Goal: Task Accomplishment & Management: Manage account settings

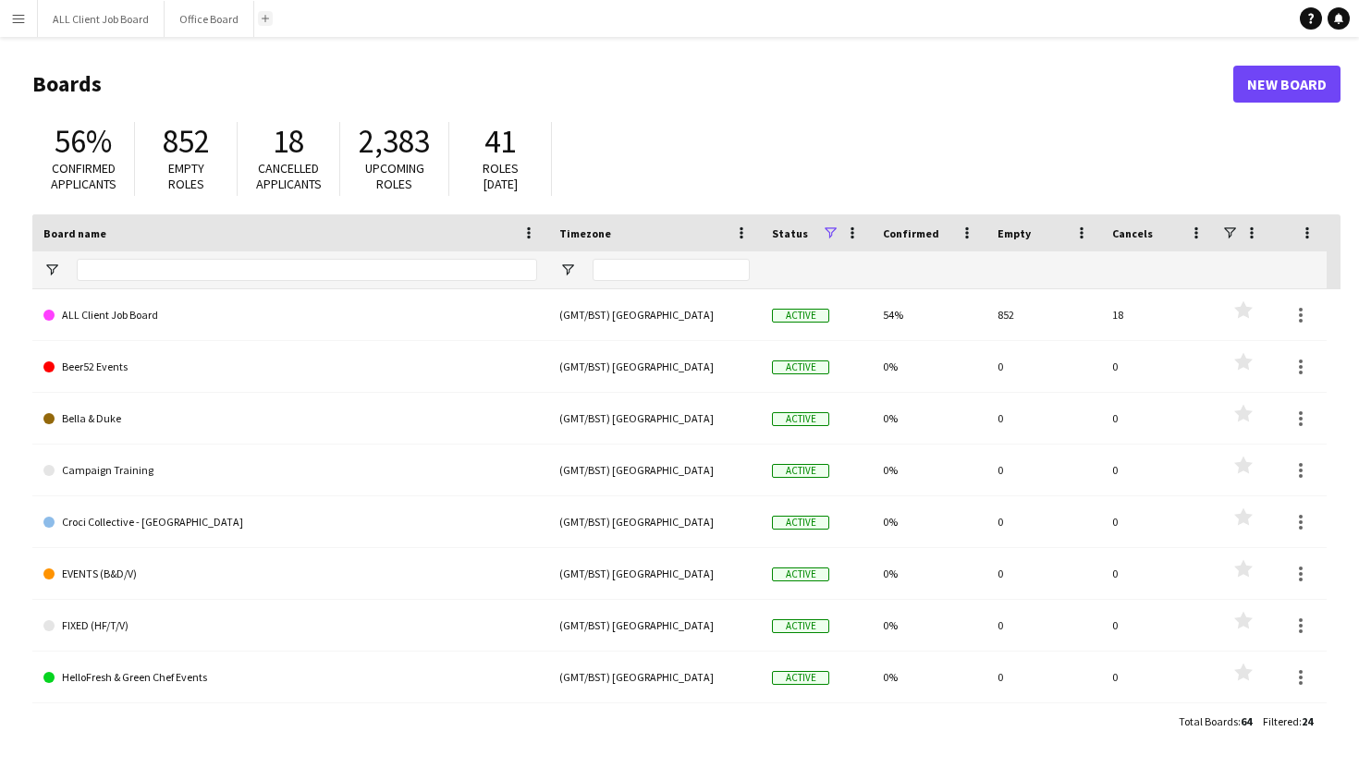
click at [264, 23] on button "Add" at bounding box center [265, 18] width 15 height 15
click at [264, 22] on button "Add" at bounding box center [265, 18] width 15 height 15
click at [117, 21] on button "ALL Client Job Board Close" at bounding box center [101, 19] width 127 height 36
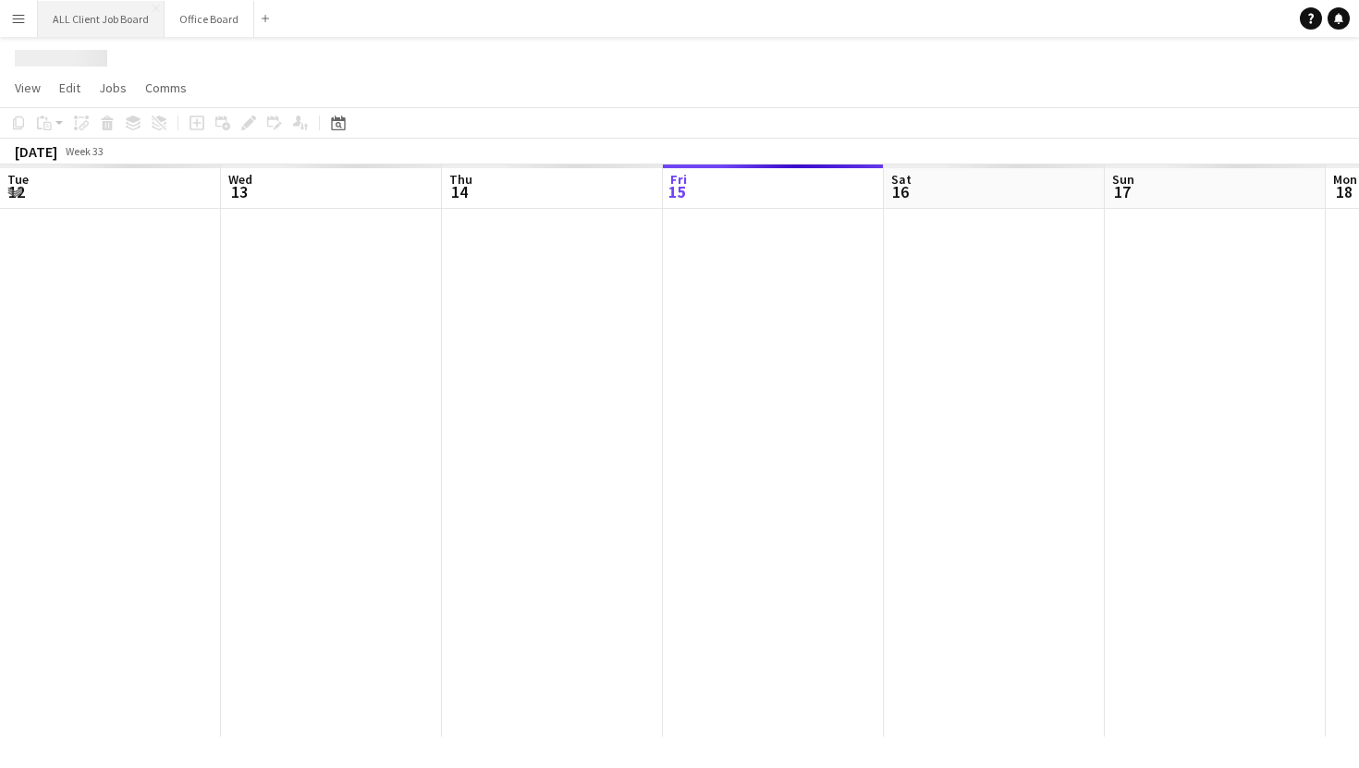
scroll to position [0, 442]
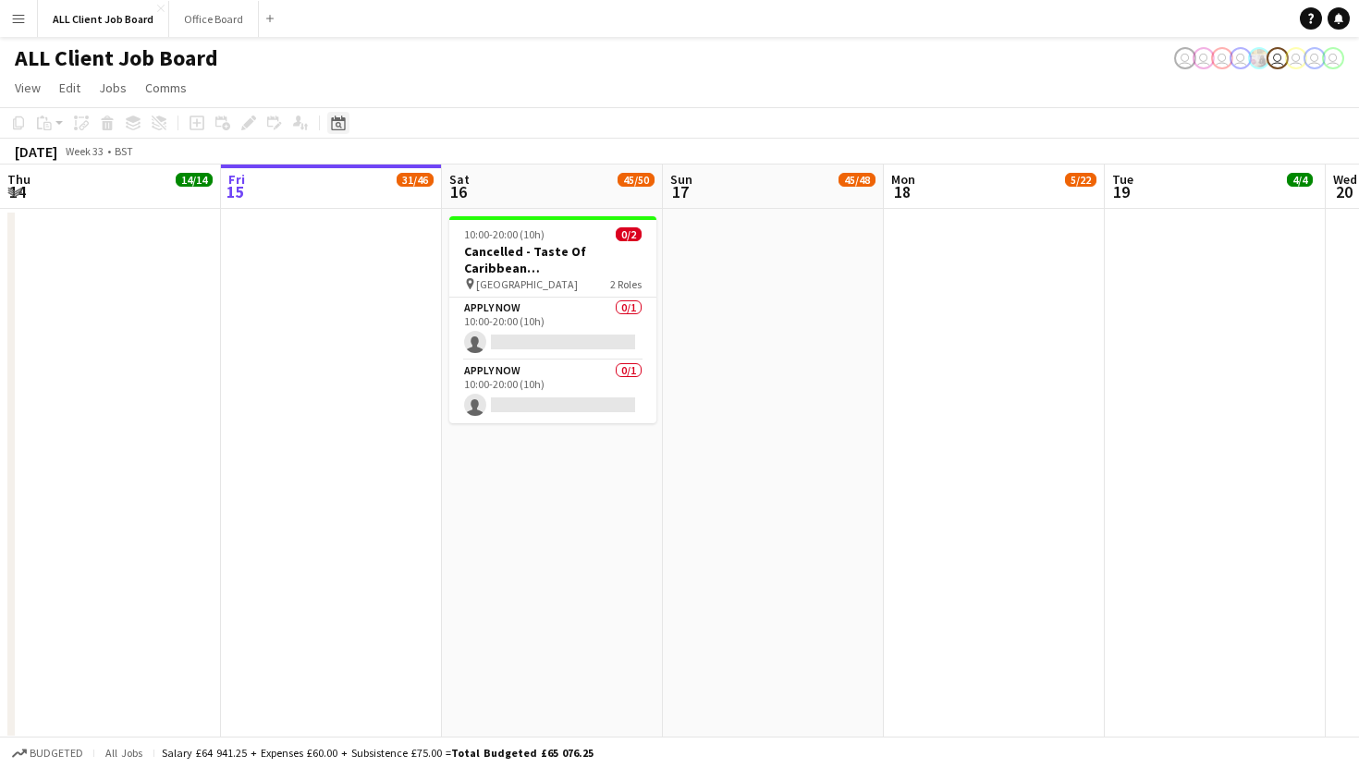
click at [332, 126] on icon at bounding box center [338, 123] width 14 height 15
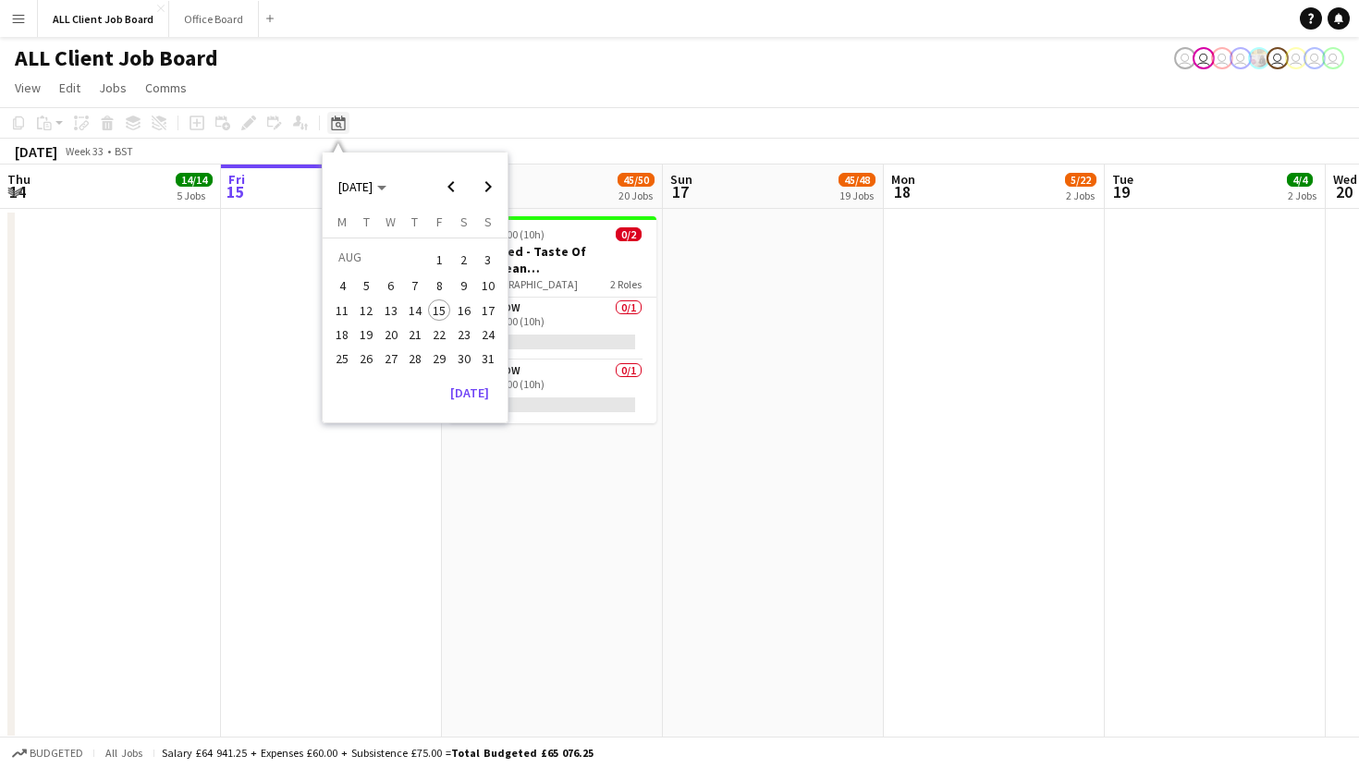
click at [337, 123] on icon "Date picker" at bounding box center [338, 123] width 15 height 15
click at [260, 231] on app-date-cell at bounding box center [331, 474] width 221 height 531
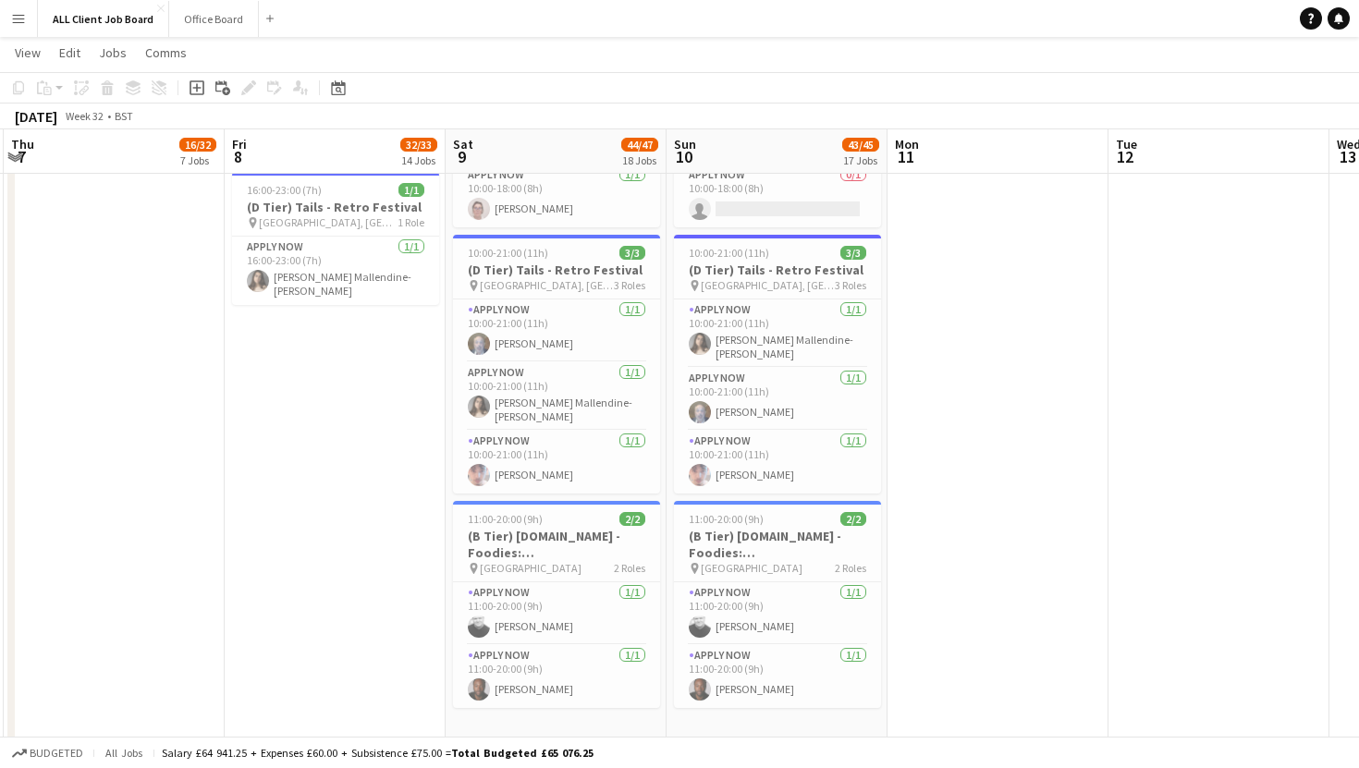
scroll to position [0, 433]
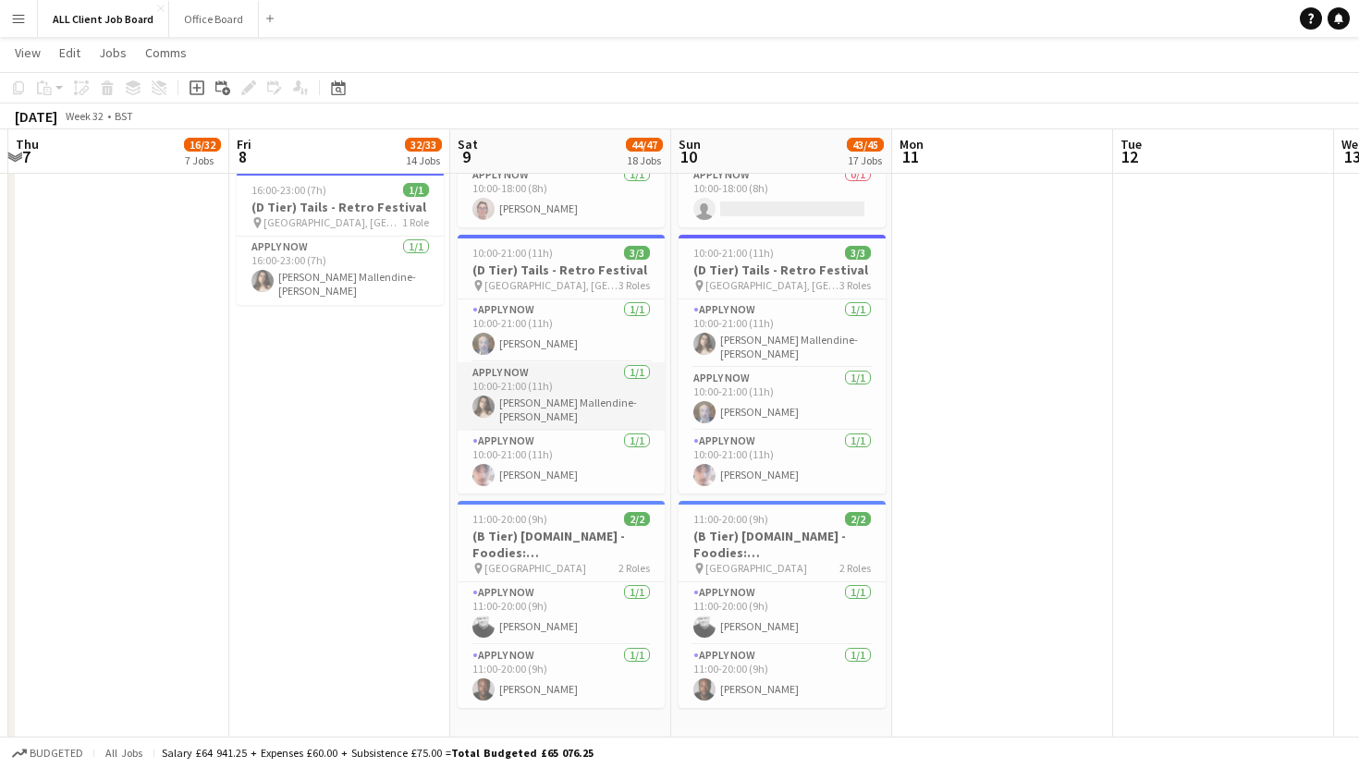
click at [570, 403] on app-card-role "APPLY NOW [DATE] 10:00-21:00 (11h) [PERSON_NAME] Mallendine-[PERSON_NAME]" at bounding box center [561, 396] width 207 height 68
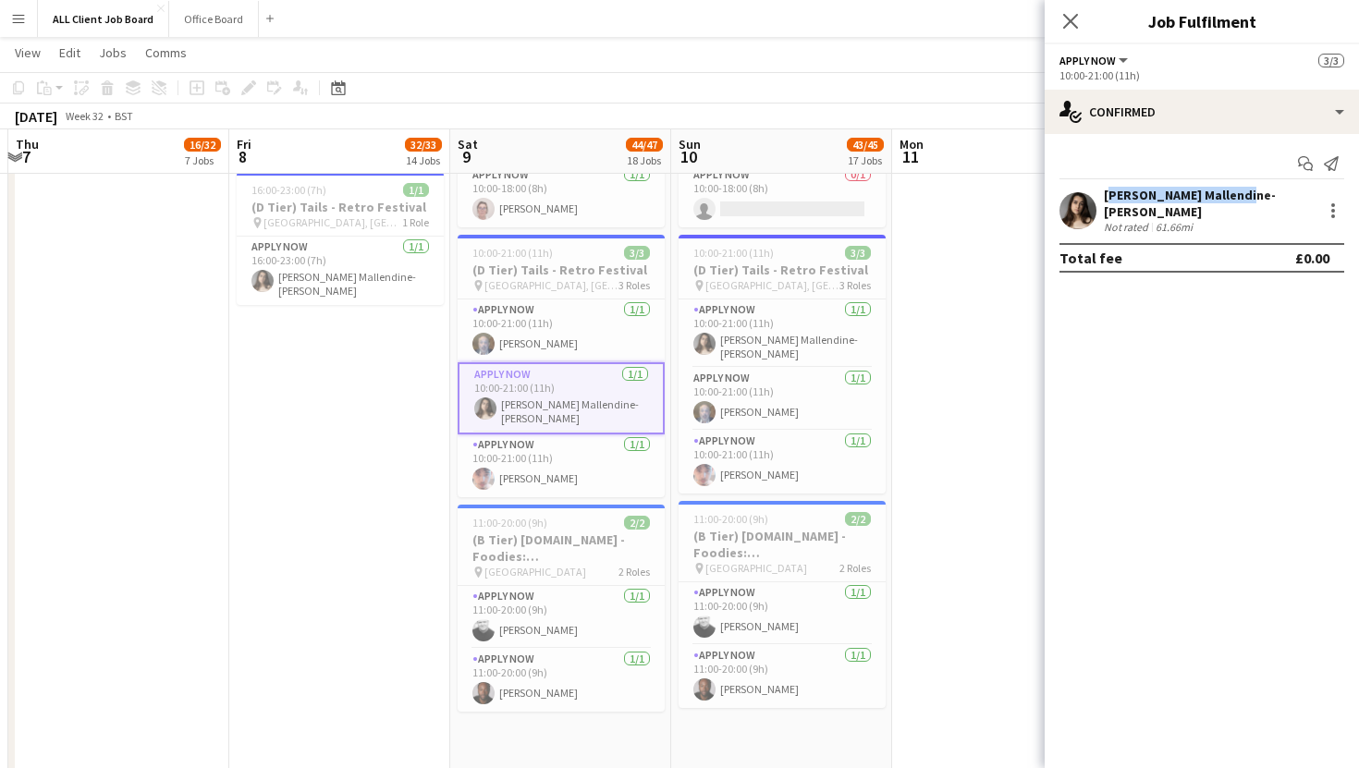
drag, startPoint x: 1237, startPoint y: 201, endPoint x: 1105, endPoint y: 199, distance: 131.3
click at [1105, 199] on div "[PERSON_NAME] Mallendine-[PERSON_NAME] Not rated 61.66mi" at bounding box center [1201, 210] width 314 height 47
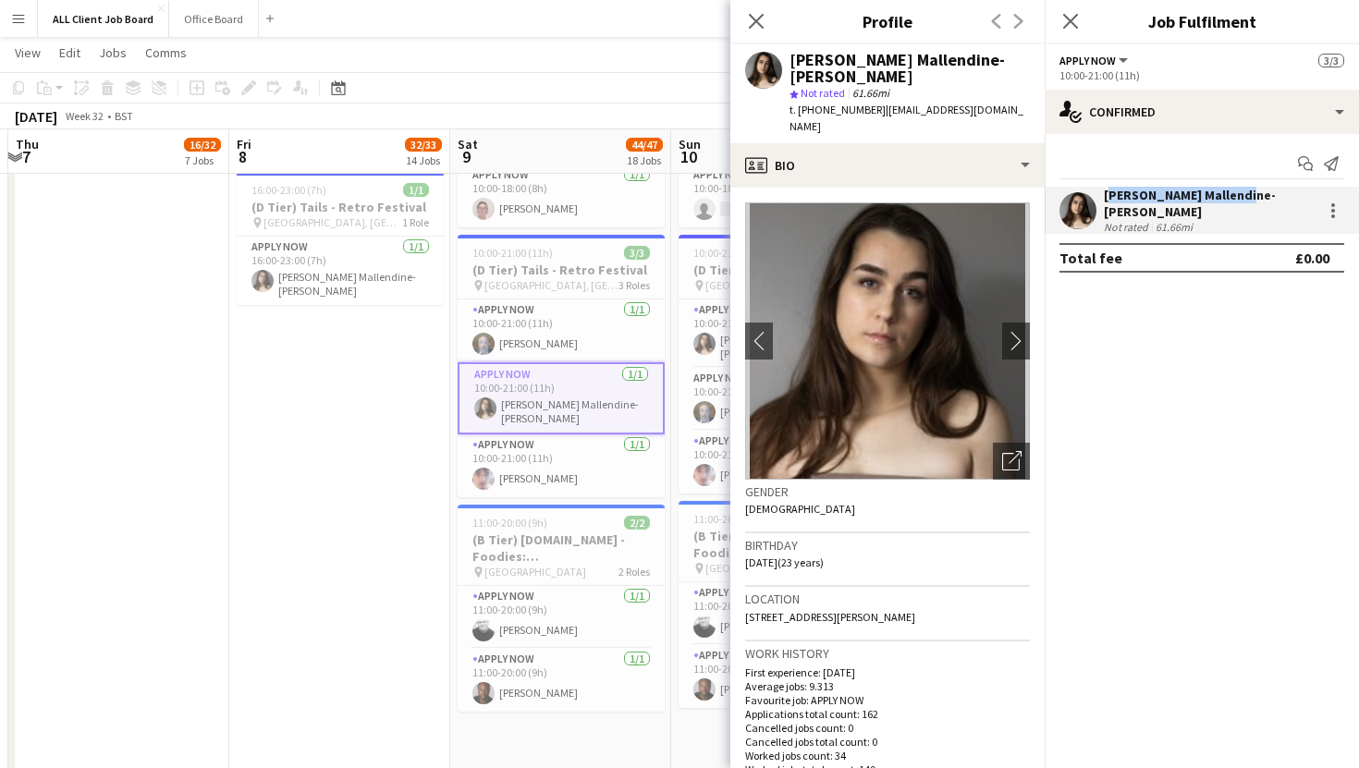
copy div "[PERSON_NAME] Mallendine-[PERSON_NAME]"
click at [746, 21] on app-icon "Close pop-in" at bounding box center [756, 21] width 27 height 27
